Goal: Check status: Check status

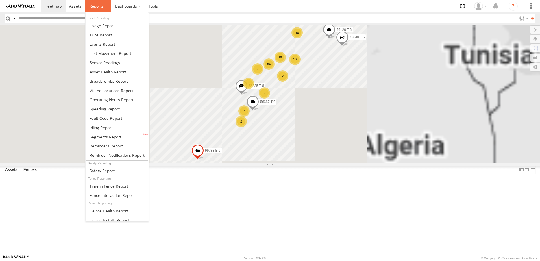
click at [108, 8] on label at bounding box center [98, 6] width 26 height 12
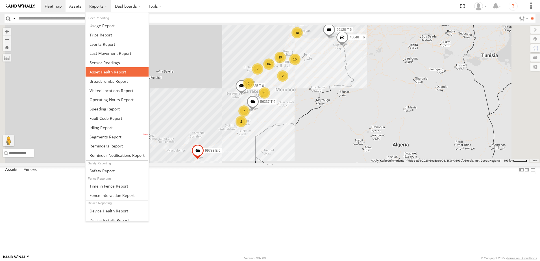
click at [119, 70] on span at bounding box center [108, 71] width 37 height 5
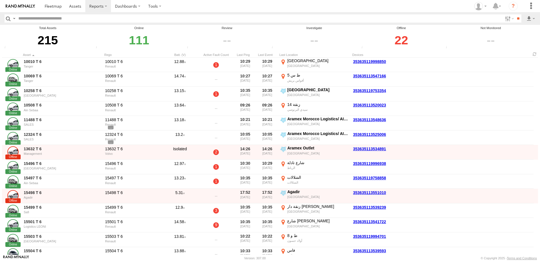
click at [397, 35] on div "22" at bounding box center [401, 40] width 83 height 19
